Goal: Task Accomplishment & Management: Use online tool/utility

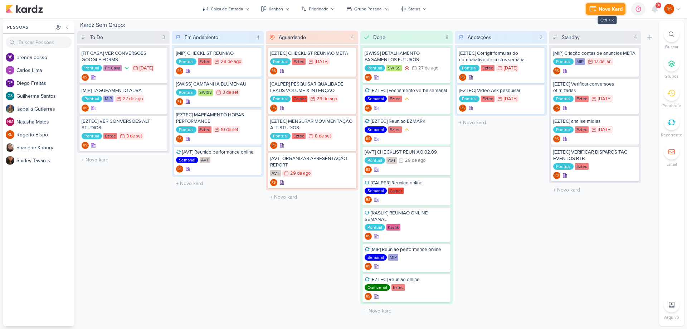
click at [610, 8] on div "Novo Kard" at bounding box center [611, 9] width 24 height 8
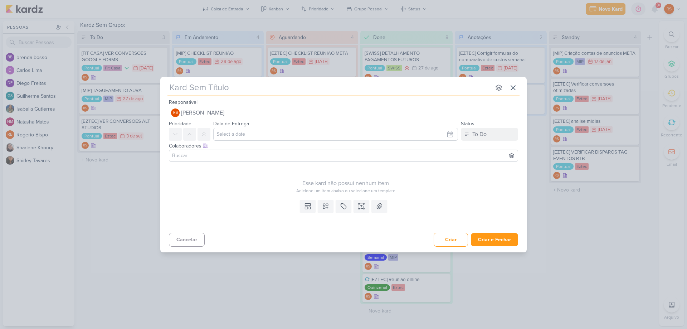
type input "["
type input "[[GEOGRAPHIC_DATA]"
type input "[[GEOGRAPHIC_DATA]]"
type input "[SWISS] EMITIR"
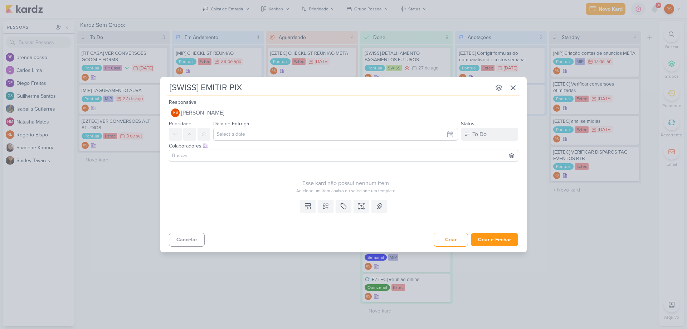
type input "[SWISS] EMITIR PIX 5"
type input "[SWISS] EMITIR PIX 5K"
click at [283, 128] on input "text" at bounding box center [335, 134] width 245 height 13
click at [433, 192] on div "19" at bounding box center [437, 192] width 11 height 11
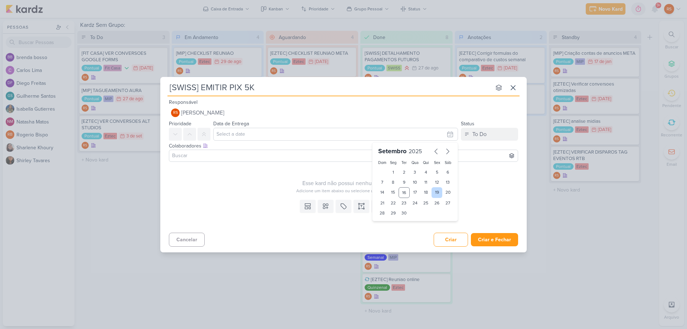
type input "[DATE] 23:59"
click at [203, 134] on icon at bounding box center [204, 134] width 6 height 6
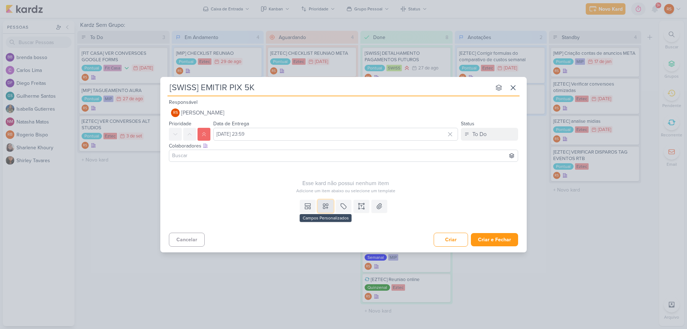
click at [324, 204] on icon at bounding box center [325, 206] width 7 height 7
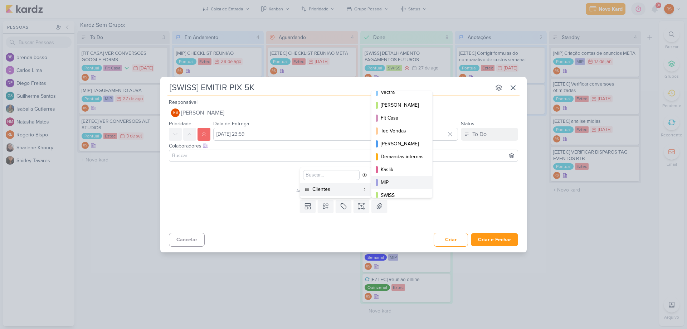
scroll to position [104, 0]
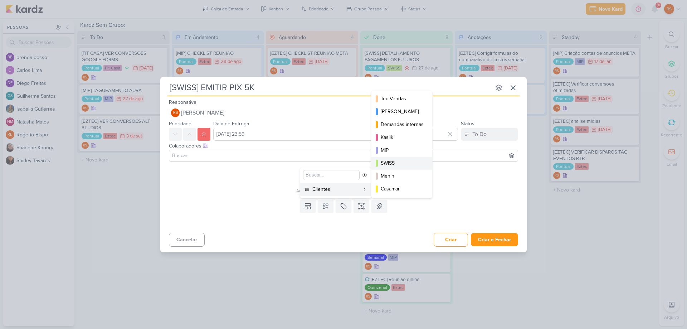
click at [394, 164] on div "SWISS" at bounding box center [402, 163] width 43 height 8
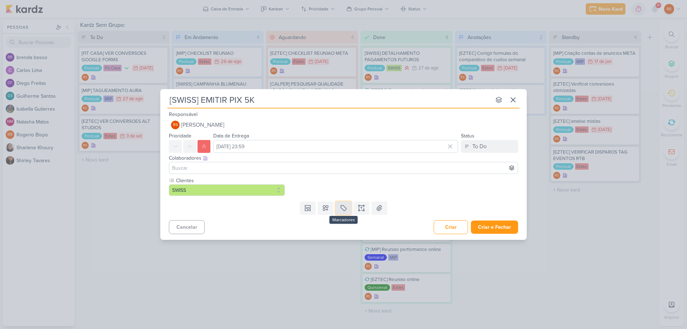
click at [341, 205] on icon at bounding box center [343, 207] width 7 height 7
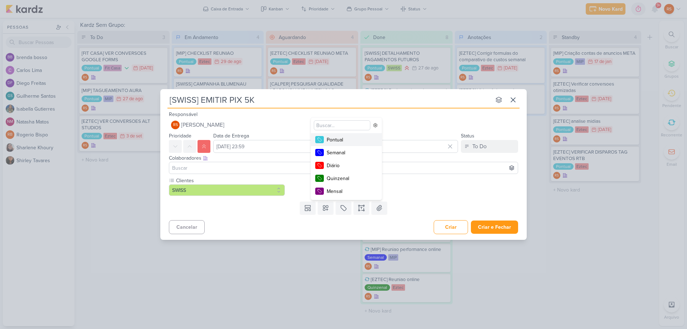
click at [344, 140] on div "Pontual" at bounding box center [350, 140] width 47 height 8
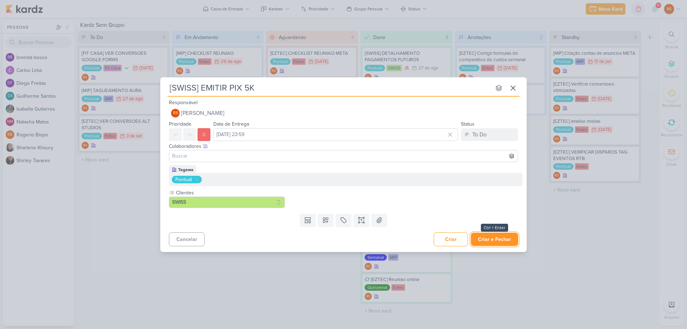
click at [501, 242] on button "Criar e Fechar" at bounding box center [494, 239] width 47 height 13
